Goal: Transaction & Acquisition: Purchase product/service

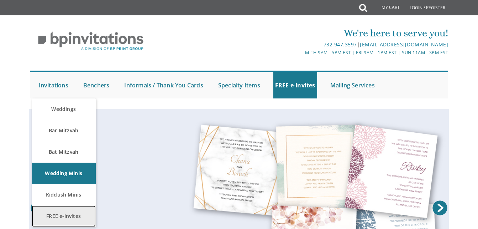
click at [67, 210] on link "FREE e-Invites" at bounding box center [64, 215] width 64 height 21
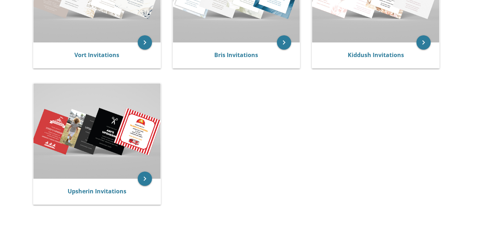
scroll to position [215, 0]
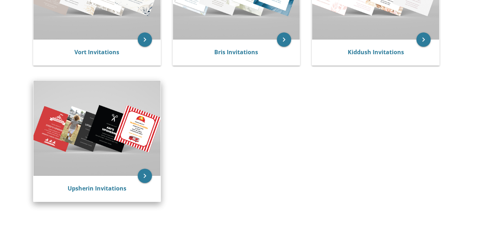
click at [139, 100] on img at bounding box center [96, 127] width 127 height 95
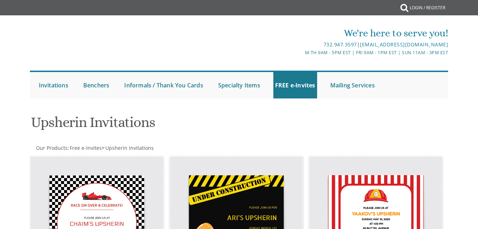
click at [139, 100] on div "Submit Invitations Weddings Bar Mitzvah Bat Mitzvah Wedding Minis Kiddush Minis…" at bounding box center [239, 84] width 420 height 35
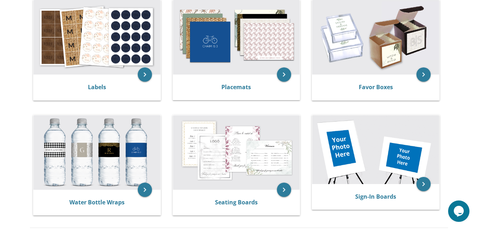
scroll to position [275, 0]
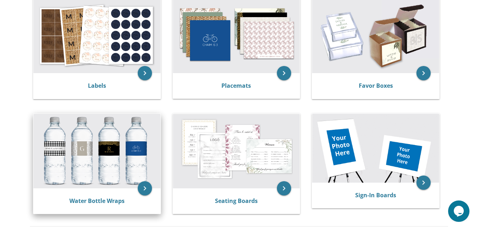
click at [131, 157] on img at bounding box center [96, 151] width 127 height 74
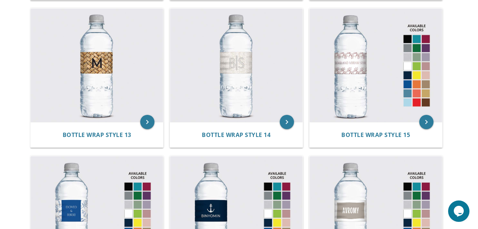
scroll to position [732, 0]
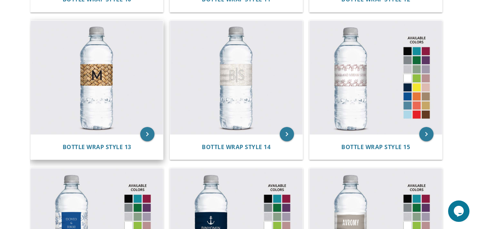
click at [103, 83] on img at bounding box center [97, 77] width 132 height 113
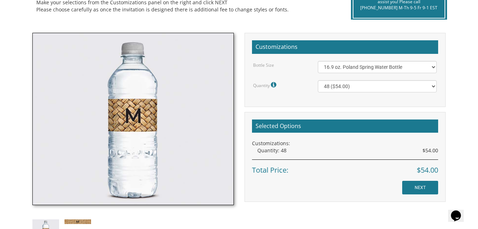
scroll to position [183, 0]
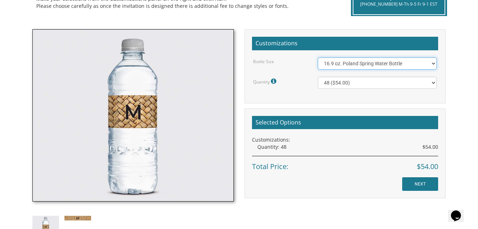
click at [400, 60] on select "16.9 oz. Poland Spring Water Bottle 13.5 oz. [PERSON_NAME] Water Bottle" at bounding box center [377, 63] width 119 height 12
click at [388, 63] on select "16.9 oz. Poland Spring Water Bottle 13.5 oz. [PERSON_NAME] Water Bottle" at bounding box center [377, 63] width 119 height 12
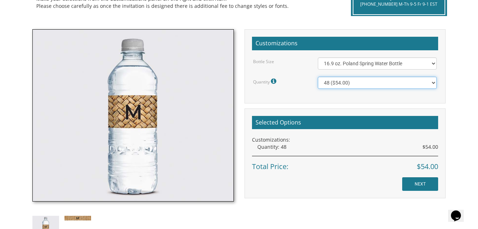
click at [388, 80] on select "48 ($54.00) 96 ($72.00) 144 ($99.00) 192 ($126.00)" at bounding box center [377, 83] width 119 height 12
select select "96"
click at [318, 77] on select "48 ($54.00) 96 ($72.00) 144 ($99.00) 192 ($126.00)" at bounding box center [377, 83] width 119 height 12
click at [341, 122] on h2 "Selected Options" at bounding box center [345, 123] width 186 height 14
click at [282, 127] on h2 "Selected Options" at bounding box center [345, 123] width 186 height 14
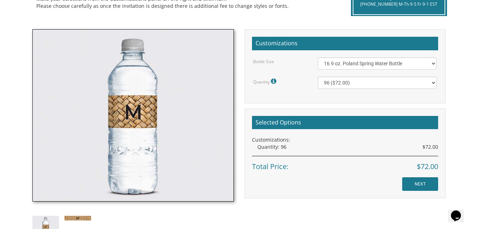
click at [295, 119] on h2 "Selected Options" at bounding box center [345, 123] width 186 height 14
click at [401, 120] on h2 "Selected Options" at bounding box center [345, 123] width 186 height 14
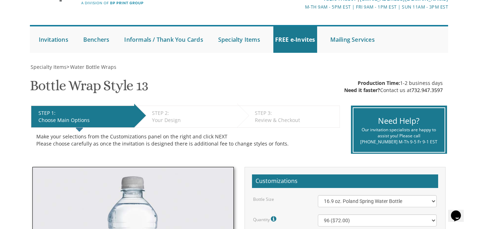
scroll to position [0, 0]
